Goal: Find specific page/section: Find specific page/section

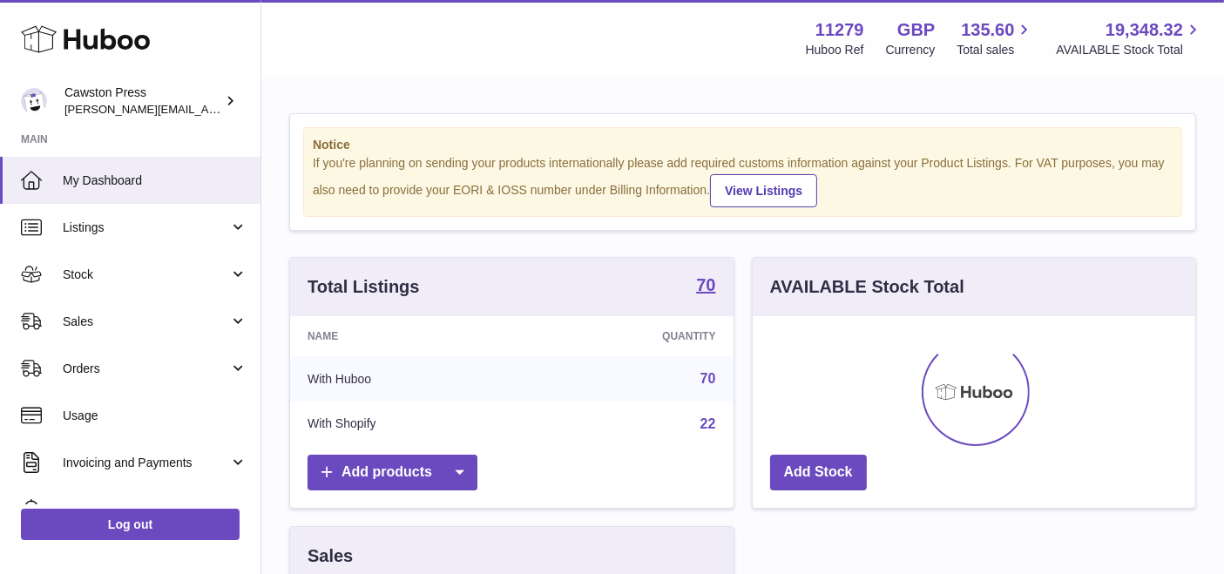
scroll to position [271, 450]
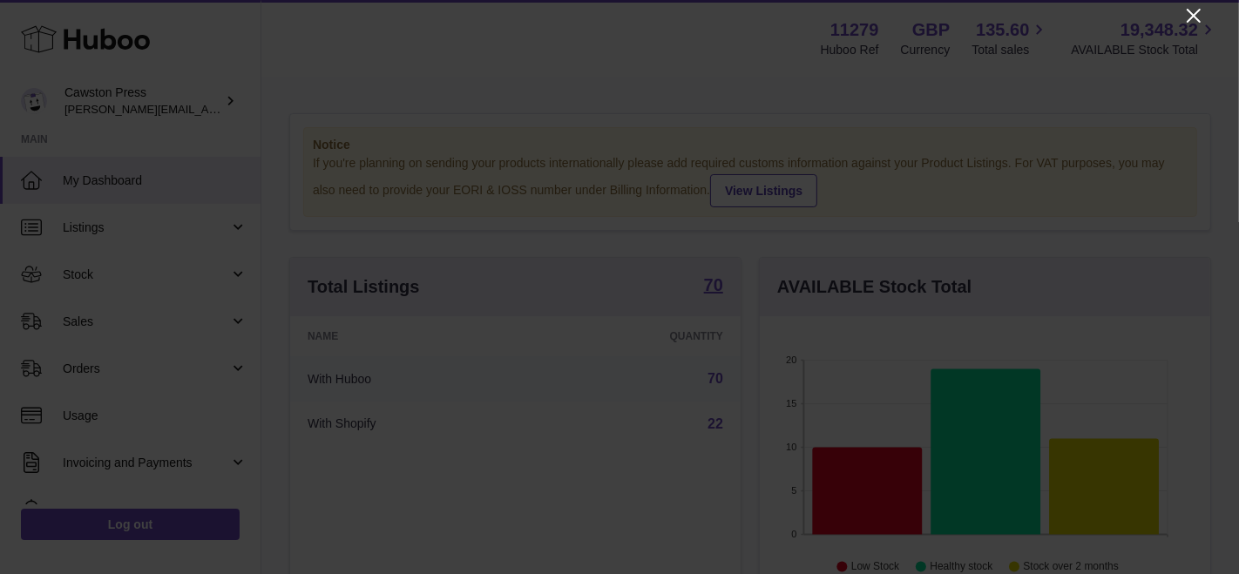
click at [1196, 19] on icon "Close" at bounding box center [1193, 15] width 21 height 21
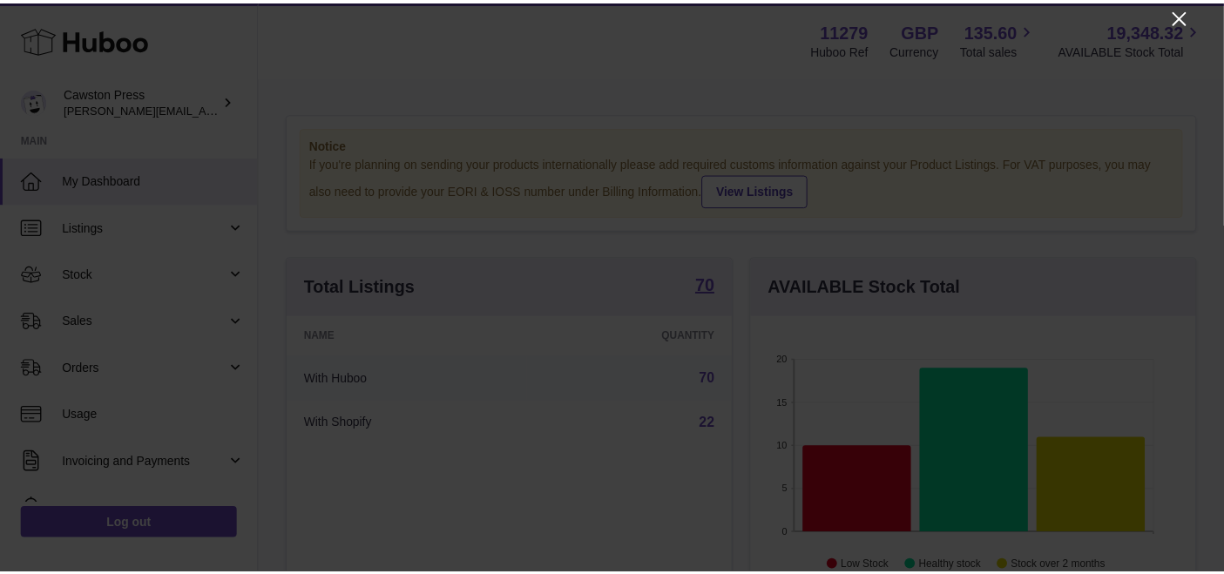
scroll to position [870902, 870730]
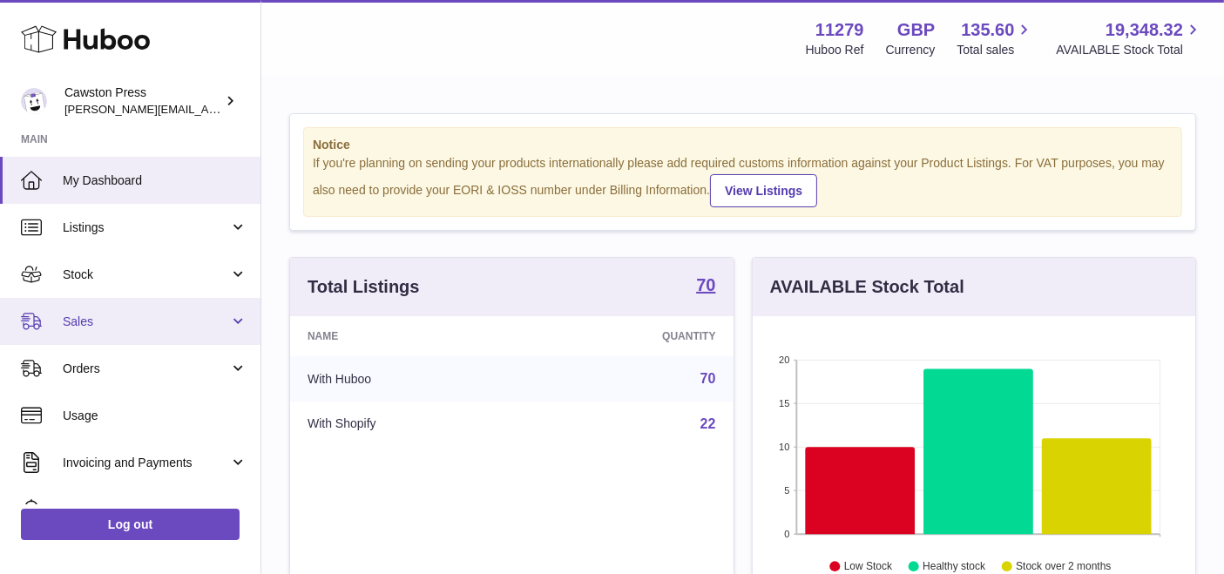
click at [186, 309] on link "Sales" at bounding box center [130, 321] width 260 height 47
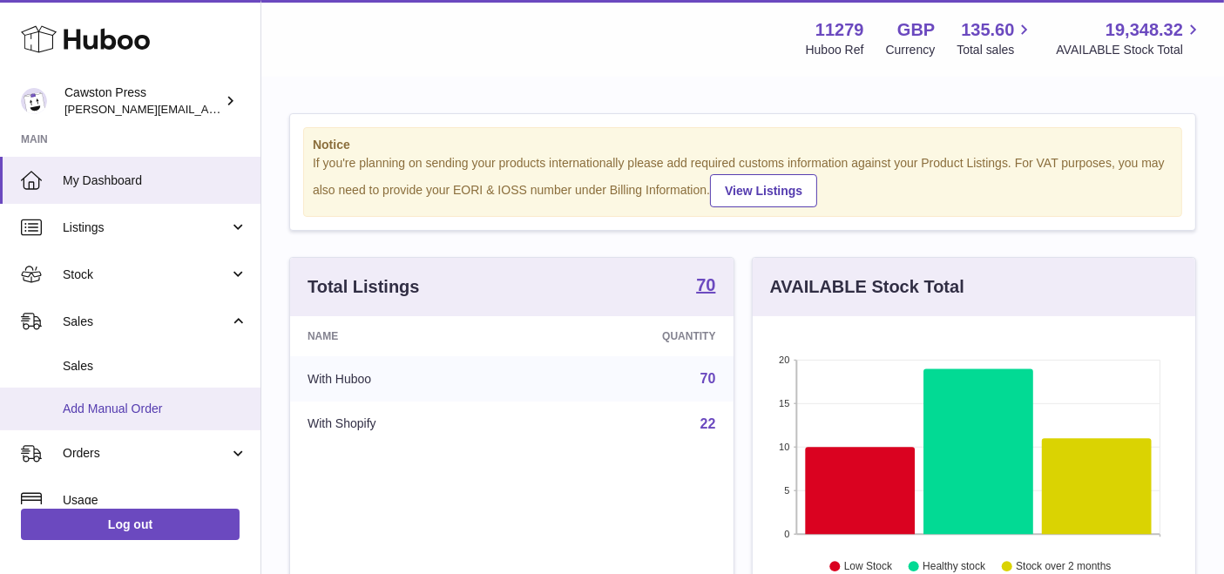
click at [175, 406] on span "Add Manual Order" at bounding box center [155, 409] width 185 height 17
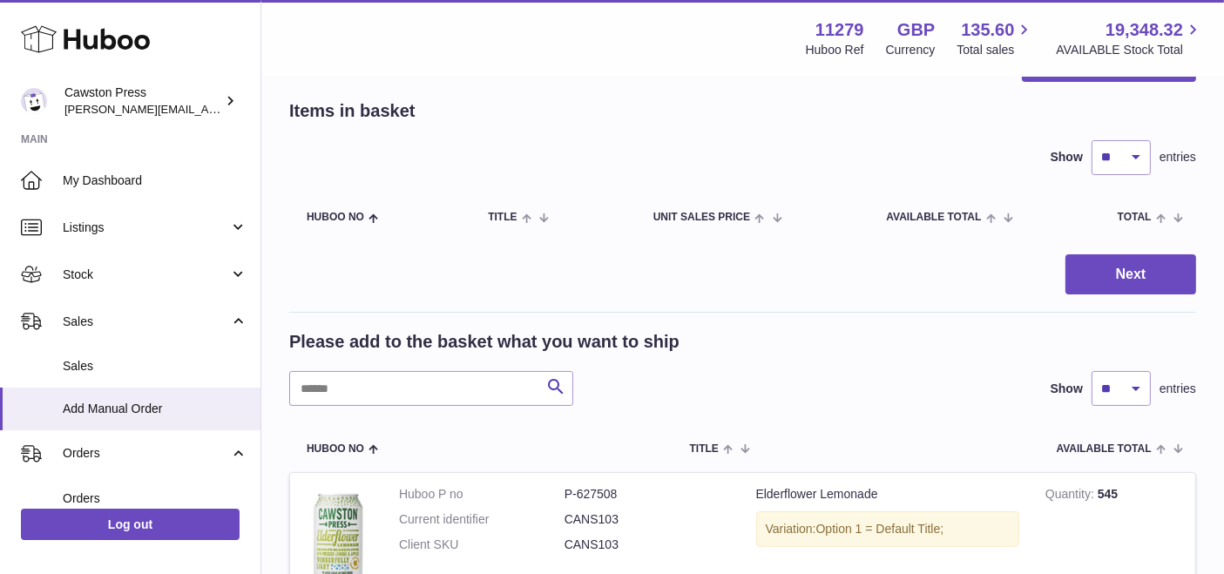
scroll to position [73, 0]
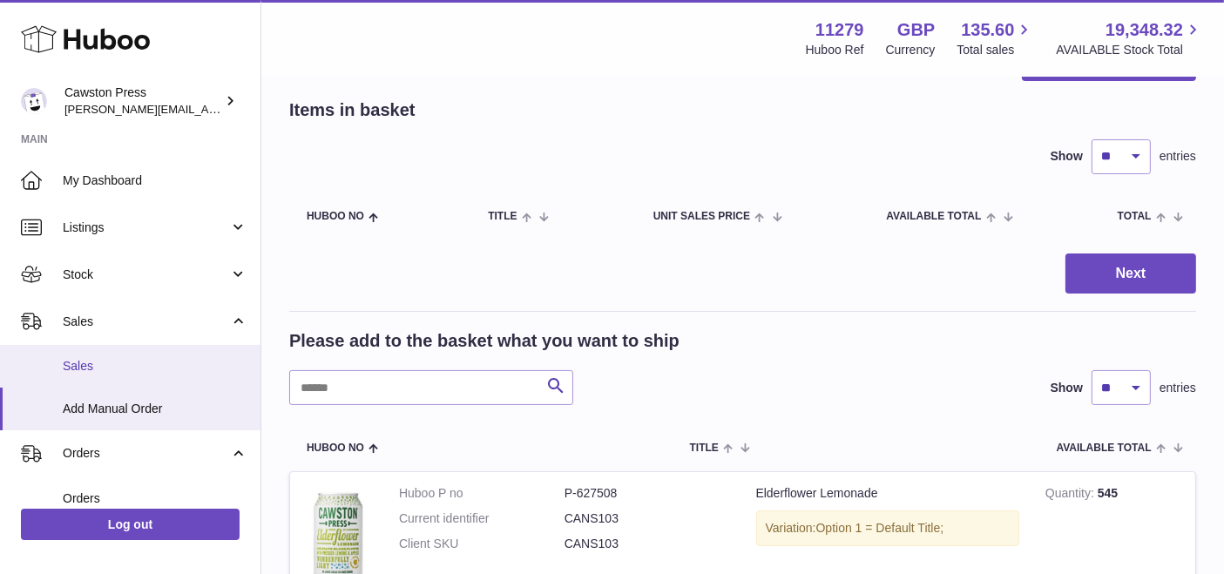
click at [112, 355] on link "Sales" at bounding box center [130, 366] width 260 height 43
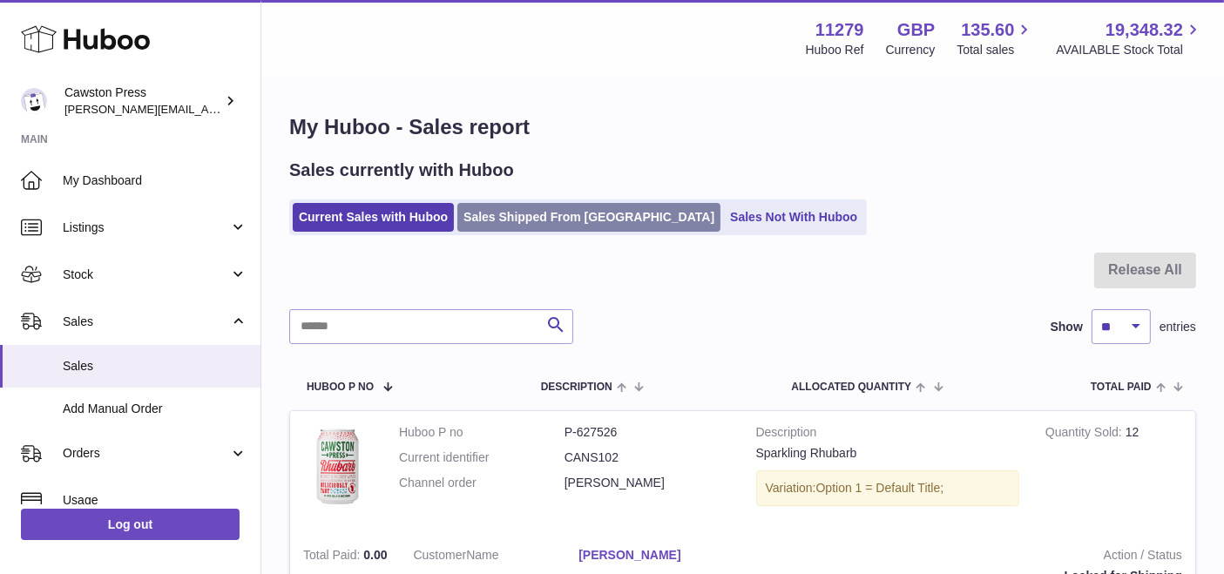
click at [504, 206] on link "Sales Shipped From Huboo" at bounding box center [588, 217] width 263 height 29
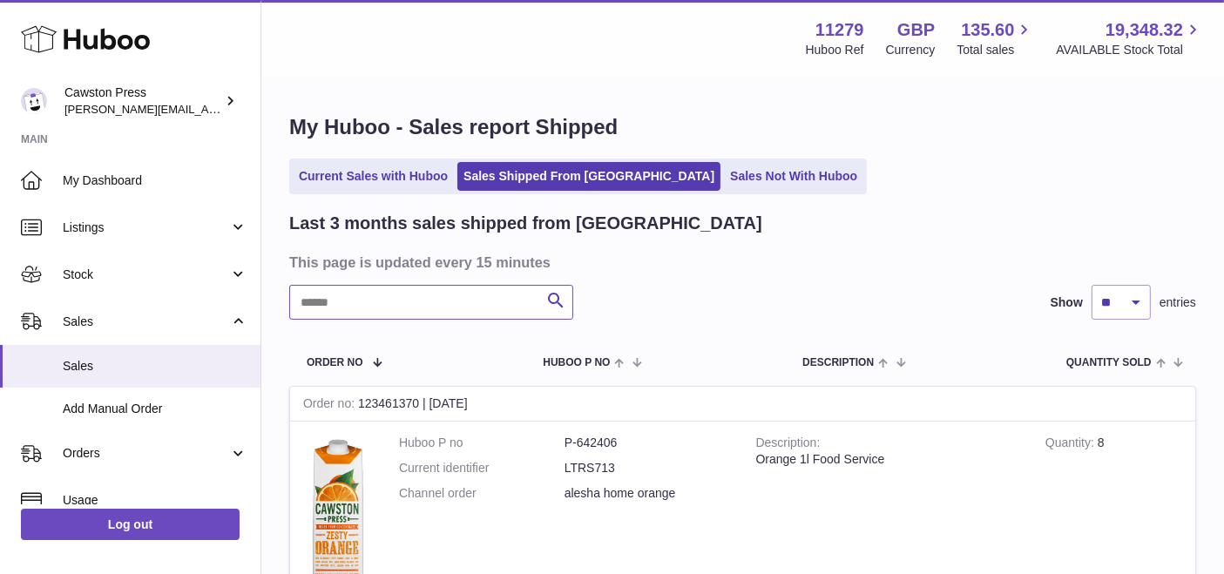
click at [429, 312] on input "text" at bounding box center [431, 302] width 284 height 35
